Goal: Navigation & Orientation: Find specific page/section

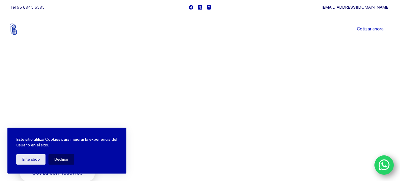
click at [184, 29] on link "Sucursales" at bounding box center [189, 29] width 37 height 0
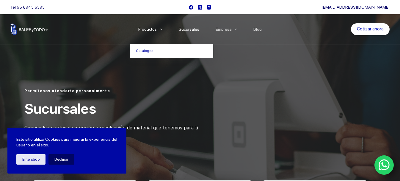
click at [160, 29] on li "Productos Catalogos" at bounding box center [150, 29] width 40 height 30
click at [152, 50] on link "Catalogos" at bounding box center [171, 51] width 83 height 14
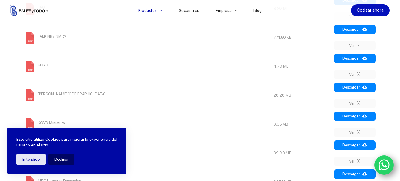
scroll to position [565, 0]
